Goal: Task Accomplishment & Management: Use online tool/utility

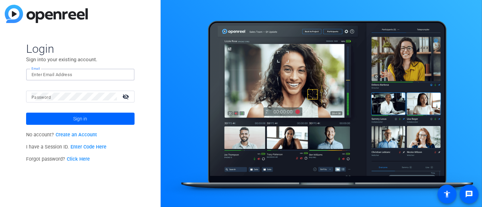
click at [68, 75] on input "Email" at bounding box center [81, 75] width 98 height 8
click at [79, 72] on input "Email" at bounding box center [81, 75] width 98 height 8
type input "[PERSON_NAME][EMAIL_ADDRESS][PERSON_NAME][DOMAIN_NAME]"
click at [130, 95] on mat-icon "visibility_off" at bounding box center [126, 97] width 16 height 10
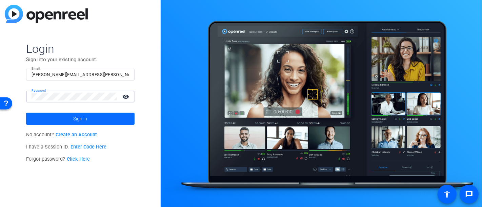
click at [118, 118] on span at bounding box center [80, 119] width 108 height 16
click at [75, 159] on link "Click Here" at bounding box center [78, 160] width 23 height 6
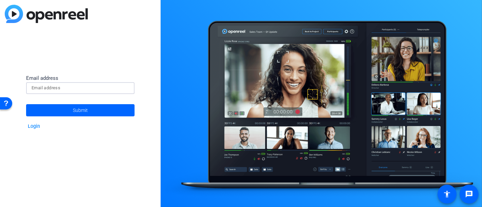
click at [43, 89] on input at bounding box center [81, 88] width 98 height 8
type input "[PERSON_NAME][EMAIL_ADDRESS][PERSON_NAME][DOMAIN_NAME]"
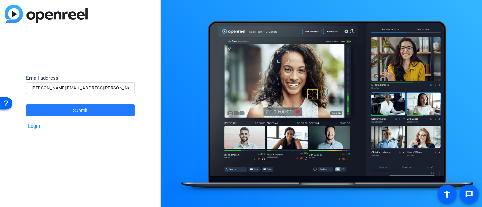
click at [46, 110] on span at bounding box center [80, 110] width 108 height 16
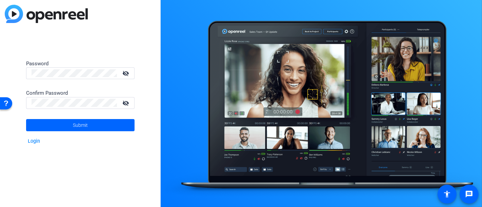
click at [123, 78] on mat-icon "visibility_off" at bounding box center [126, 73] width 16 height 10
click at [125, 100] on mat-icon "visibility_off" at bounding box center [126, 103] width 16 height 10
click at [97, 128] on span at bounding box center [80, 125] width 108 height 16
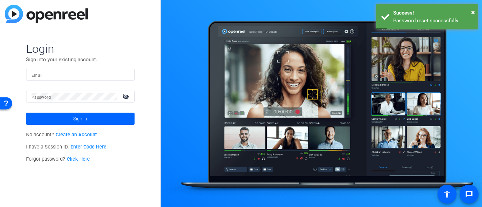
click at [64, 76] on input "Email" at bounding box center [81, 75] width 98 height 8
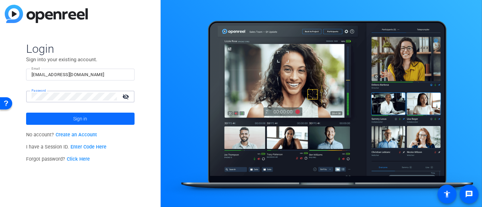
click at [75, 119] on span "Sign in" at bounding box center [81, 118] width 14 height 17
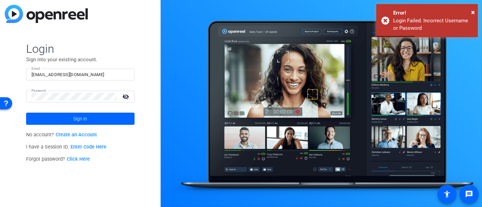
click at [91, 105] on mat-form-field "Password visibility_off" at bounding box center [80, 102] width 108 height 22
click at [83, 91] on div at bounding box center [74, 97] width 85 height 12
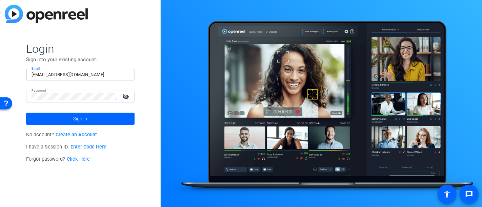
drag, startPoint x: 109, startPoint y: 73, endPoint x: 83, endPoint y: 78, distance: 26.6
click at [83, 78] on input "[EMAIL_ADDRESS][DOMAIN_NAME]" at bounding box center [81, 75] width 98 height 8
click at [109, 76] on input "[EMAIL_ADDRESS][DOMAIN_NAME]" at bounding box center [81, 75] width 98 height 8
drag, startPoint x: 105, startPoint y: 75, endPoint x: 0, endPoint y: 63, distance: 106.1
click at [0, 63] on div "Login Sign into your existing account. Email [EMAIL_ADDRESS][DOMAIN_NAME] Passw…" at bounding box center [80, 103] width 161 height 207
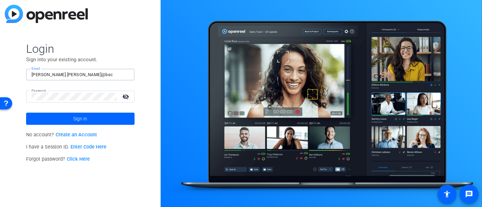
type input "[PERSON_NAME][EMAIL_ADDRESS][PERSON_NAME][DOMAIN_NAME]"
click at [82, 117] on span "Sign in" at bounding box center [81, 118] width 14 height 17
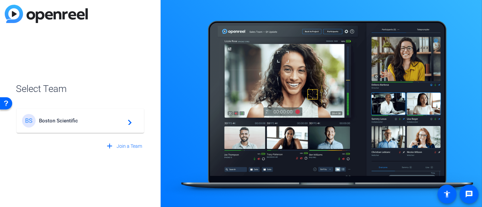
click at [61, 119] on span "Boston Scientific" at bounding box center [81, 121] width 85 height 6
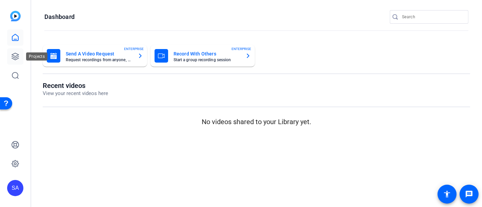
click at [13, 64] on link at bounding box center [15, 56] width 16 height 16
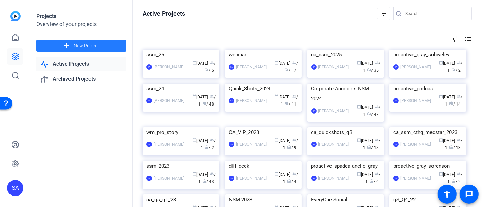
click at [69, 48] on mat-icon "add" at bounding box center [66, 46] width 8 height 8
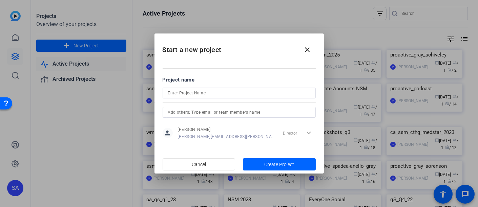
click at [198, 86] on form "Project name person [PERSON_NAME] [PERSON_NAME][EMAIL_ADDRESS][PERSON_NAME][DOM…" at bounding box center [239, 108] width 153 height 65
click at [199, 96] on input at bounding box center [239, 93] width 142 height 8
type input "H"
type input "hema_oct_25"
click at [286, 162] on span "Create Project" at bounding box center [279, 164] width 30 height 7
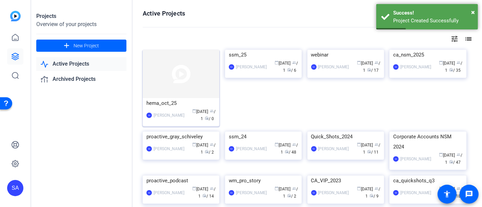
click at [187, 93] on img at bounding box center [181, 74] width 77 height 48
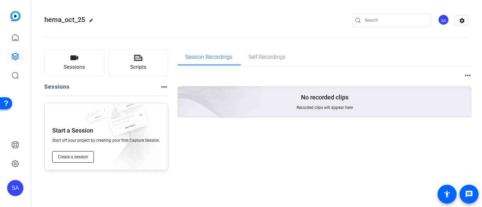
click at [66, 159] on span "Create a session" at bounding box center [73, 157] width 30 height 5
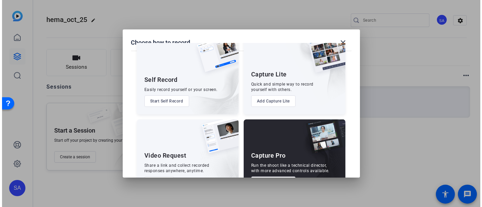
scroll to position [43, 0]
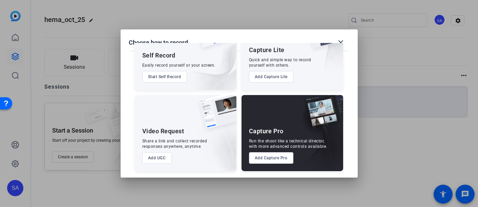
click at [260, 161] on button "Add Capture Pro" at bounding box center [271, 158] width 44 height 12
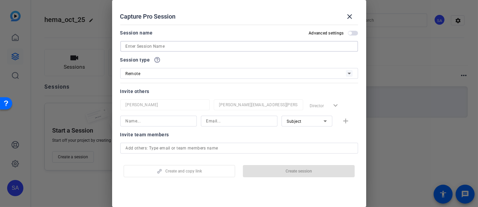
click at [171, 46] on input at bounding box center [239, 46] width 227 height 8
paste input "[DOMAIN_NAME][EMAIL_ADDRESS][DOMAIN_NAME]"
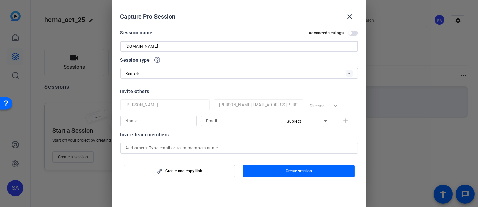
click at [140, 47] on input "[DOMAIN_NAME]" at bounding box center [239, 46] width 227 height 8
click at [170, 45] on input "Gaelle Wine" at bounding box center [239, 46] width 227 height 8
type input "Gaelle Wine - HEMA"
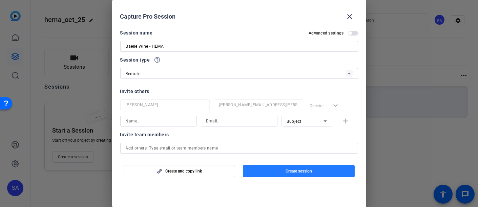
click at [265, 167] on span "button" at bounding box center [299, 171] width 112 height 16
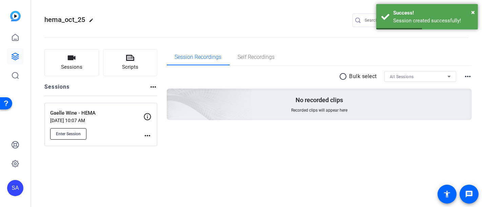
drag, startPoint x: 73, startPoint y: 135, endPoint x: 84, endPoint y: 132, distance: 11.5
click at [79, 133] on span "Enter Session" at bounding box center [68, 133] width 25 height 5
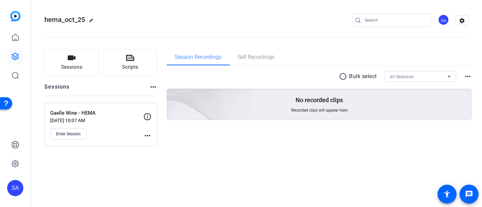
click at [177, 153] on div "Sessions Scripts Sessions more_horiz Gaelle Wine - HEMA [DATE] 10:07 AM Enter S…" at bounding box center [256, 98] width 451 height 114
